Goal: Information Seeking & Learning: Learn about a topic

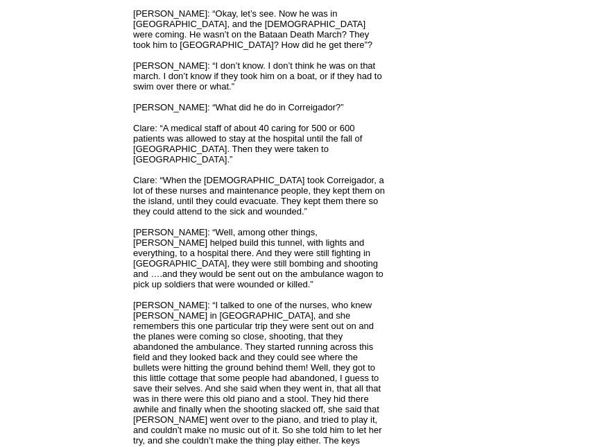
scroll to position [1077, 0]
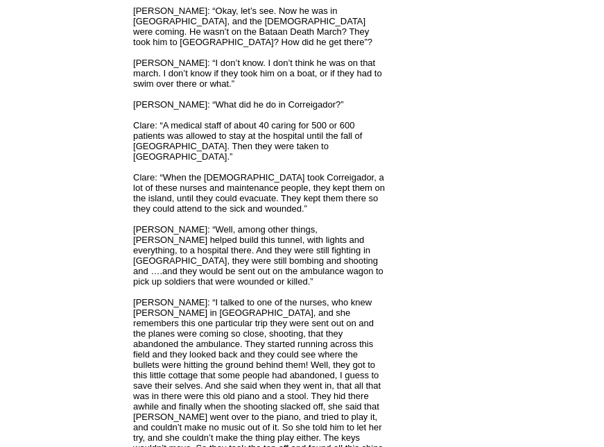
click at [123, 366] on td "[PERSON_NAME] Follow Me · Contact Me · Books · Poetry · News · Stories · 95 Tit…" at bounding box center [66, 346] width 128 height 2584
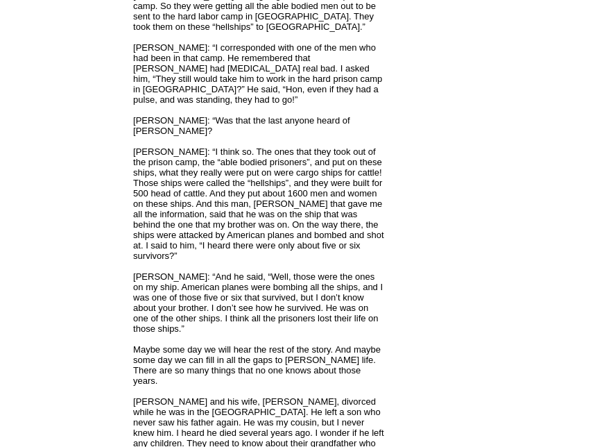
scroll to position [1845, 0]
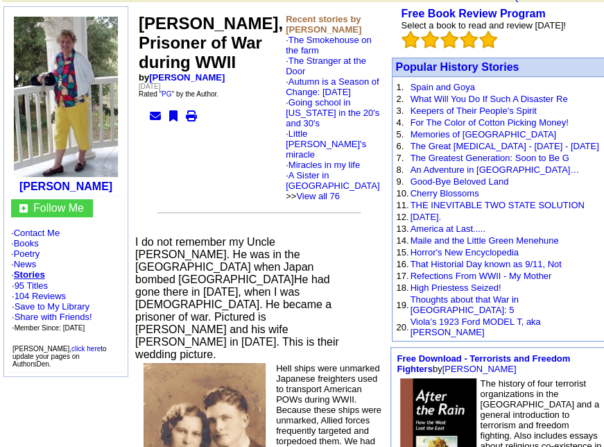
scroll to position [128, 0]
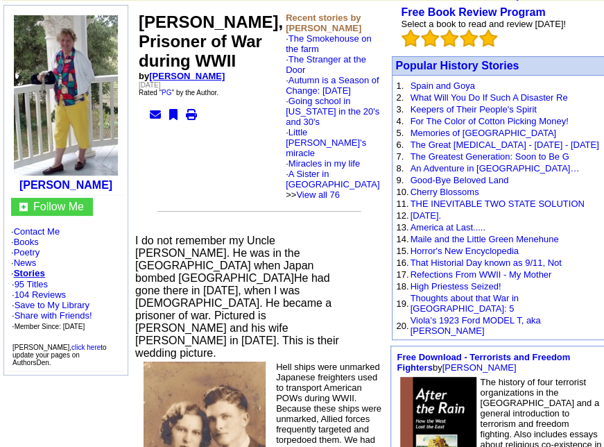
drag, startPoint x: 237, startPoint y: 119, endPoint x: 153, endPoint y: 119, distance: 84.6
click at [153, 119] on td "[PERSON_NAME], Prisoner of War during WWII by [PERSON_NAME] [DATE] Rated " PG "…" at bounding box center [210, 106] width 147 height 190
copy link "[PERSON_NAME]"
